Goal: Information Seeking & Learning: Check status

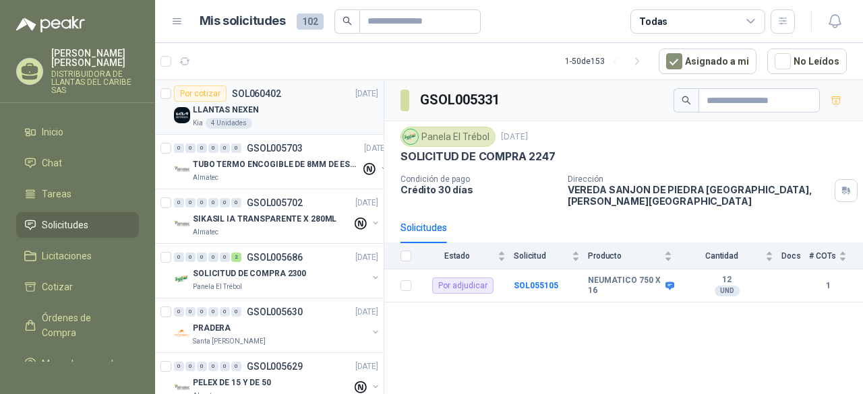
click at [301, 107] on div "LLANTAS NEXEN" at bounding box center [285, 110] width 185 height 16
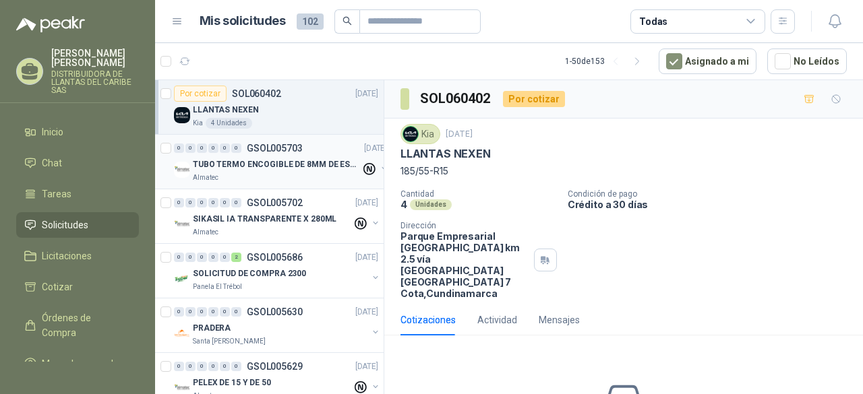
click at [263, 167] on p "TUBO TERMO ENCOGIBLE DE 8MM DE ESPESOR X 5CMS" at bounding box center [277, 164] width 168 height 13
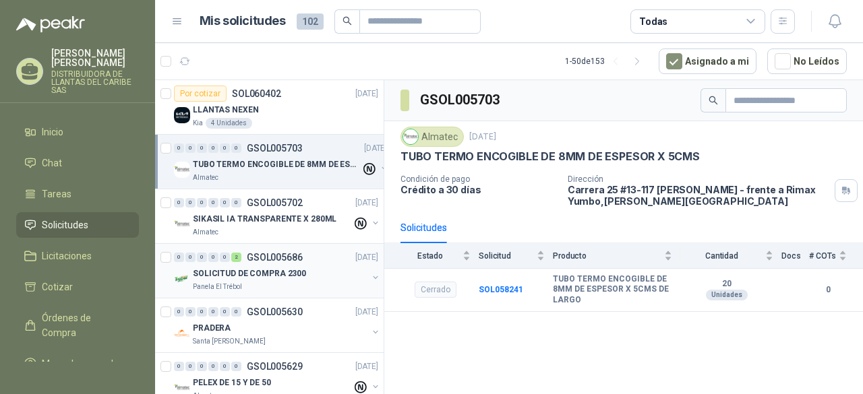
click at [274, 268] on p "SOLICITUD DE COMPRA 2300" at bounding box center [249, 274] width 113 height 13
